Goal: Information Seeking & Learning: Learn about a topic

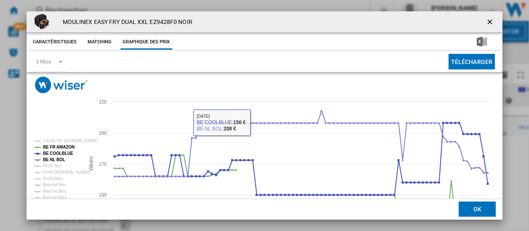
scroll to position [63, 0]
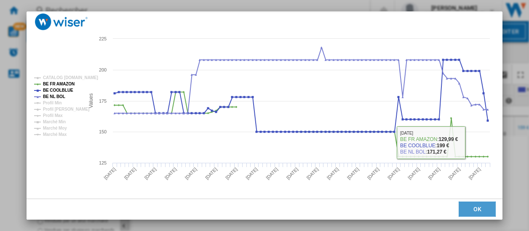
click at [470, 206] on button "OK" at bounding box center [477, 209] width 37 height 15
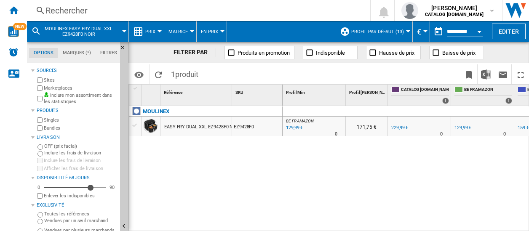
click at [51, 12] on div "Rechercher" at bounding box center [197, 11] width 303 height 12
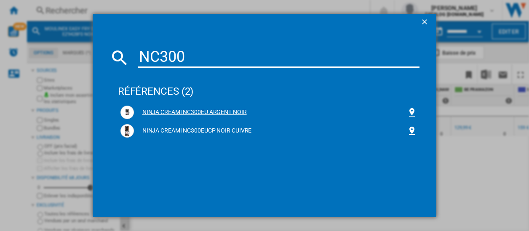
type input "NC300"
click at [170, 108] on div "NINJA CREAMI NC300EU ARGENT NOIR" at bounding box center [270, 112] width 273 height 8
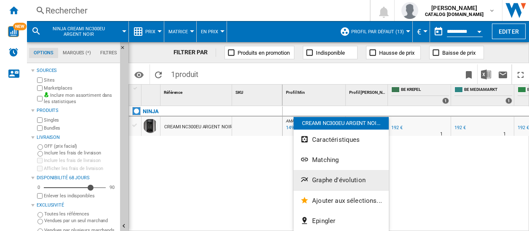
click at [339, 176] on button "Graphe d'évolution" at bounding box center [341, 180] width 95 height 20
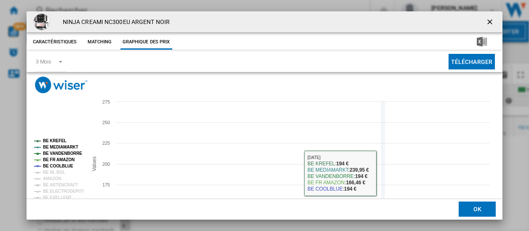
scroll to position [63, 0]
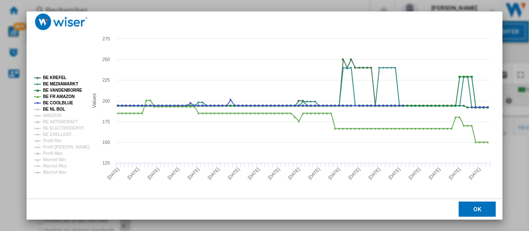
click at [46, 109] on tspan "BE NL BOL" at bounding box center [54, 109] width 22 height 5
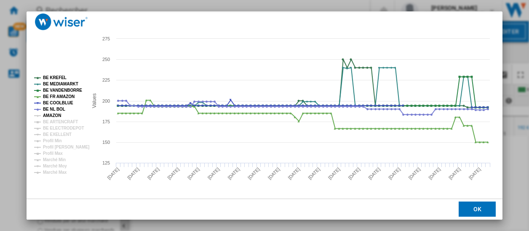
click at [47, 115] on tspan "AMAZON" at bounding box center [52, 115] width 18 height 5
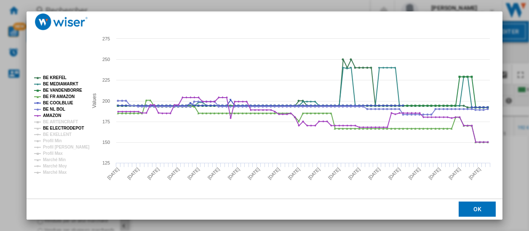
click at [50, 126] on tspan "BE ELECTRODEPOT" at bounding box center [63, 128] width 41 height 5
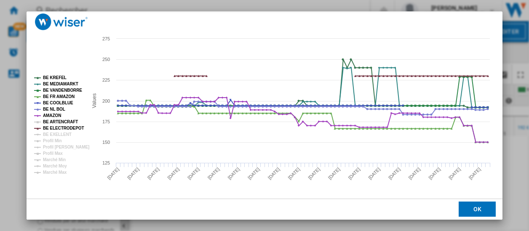
click at [54, 121] on tspan "BE ARTENCRAFT" at bounding box center [60, 122] width 35 height 5
click at [51, 132] on tspan "BE EXELLENT" at bounding box center [57, 134] width 29 height 5
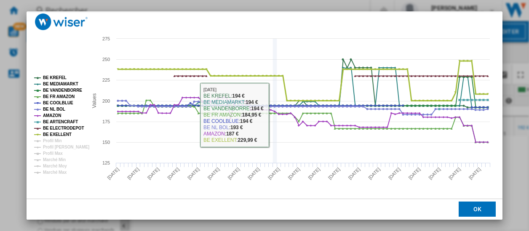
scroll to position [0, 0]
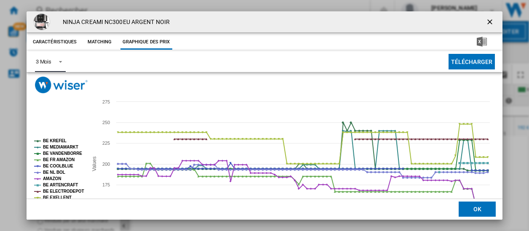
click at [61, 63] on span "Product popup" at bounding box center [58, 61] width 10 height 8
click at [56, 85] on md-option "6 Mois" at bounding box center [57, 82] width 57 height 20
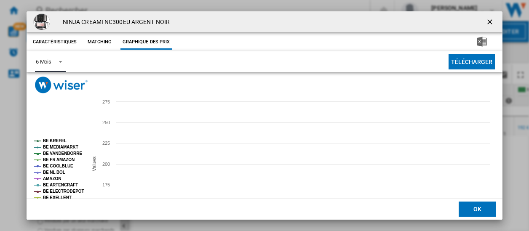
scroll to position [63, 0]
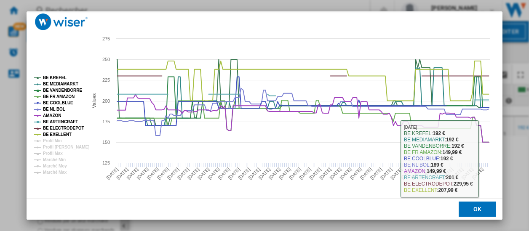
click at [482, 206] on button "OK" at bounding box center [477, 209] width 37 height 15
